Goal: Consume media (video, audio)

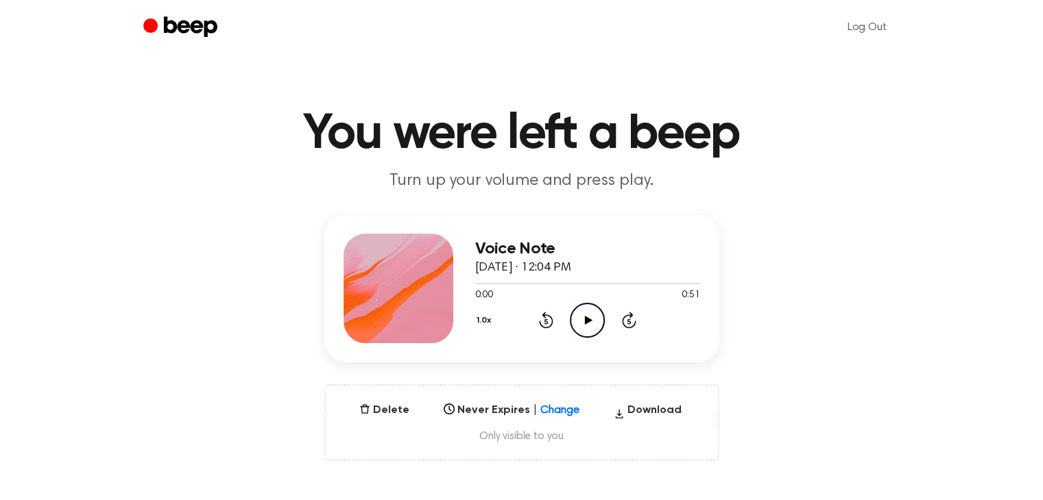
click at [576, 324] on icon "Play Audio" at bounding box center [587, 320] width 35 height 35
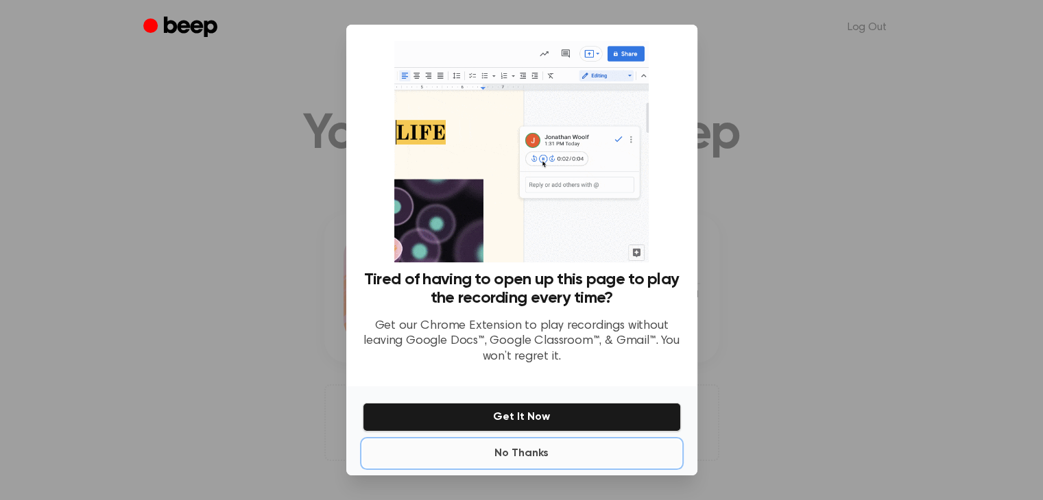
click at [528, 461] on button "No Thanks" at bounding box center [522, 453] width 318 height 27
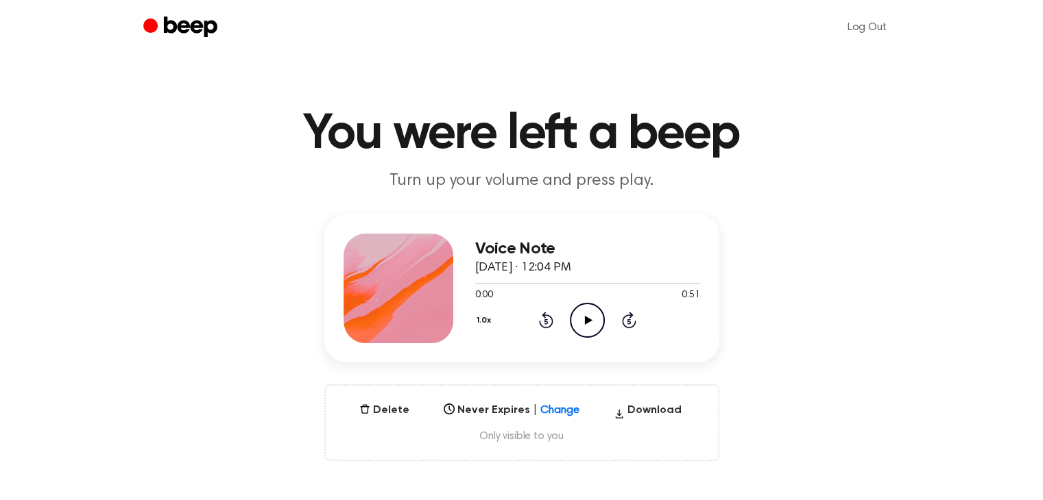
click at [588, 320] on icon at bounding box center [589, 320] width 8 height 9
